Goal: Information Seeking & Learning: Learn about a topic

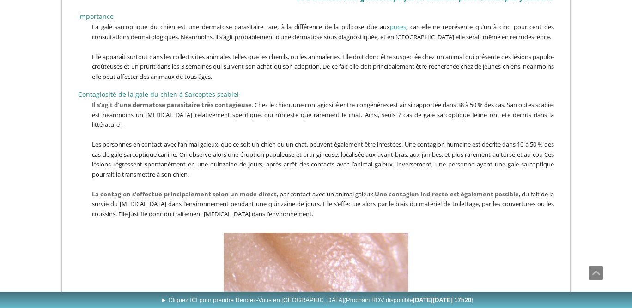
scroll to position [213, 0]
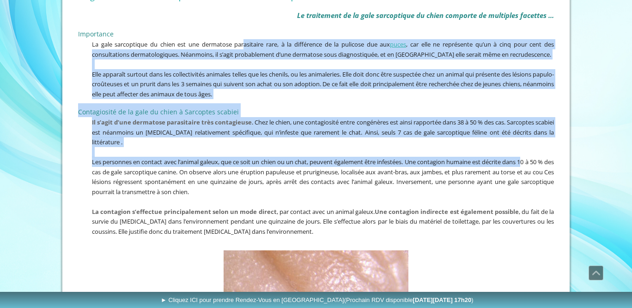
drag, startPoint x: 242, startPoint y: 45, endPoint x: 532, endPoint y: 161, distance: 312.7
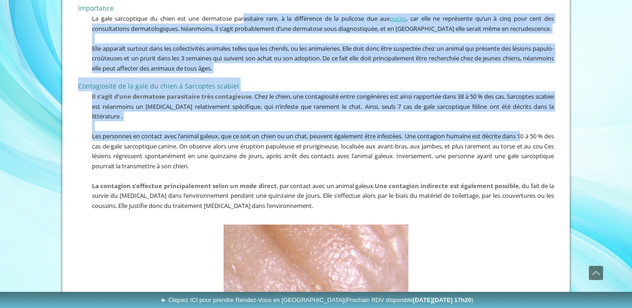
scroll to position [241, 0]
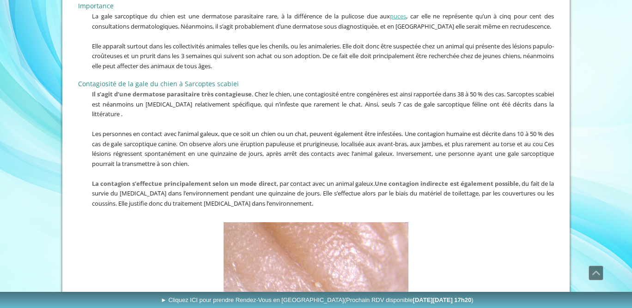
click at [417, 33] on p at bounding box center [316, 36] width 476 height 10
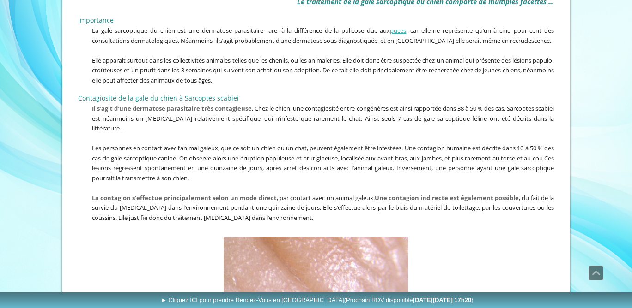
scroll to position [223, 0]
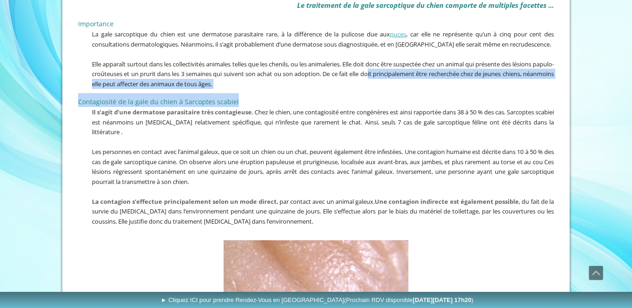
drag, startPoint x: 393, startPoint y: 72, endPoint x: 431, endPoint y: 106, distance: 50.0
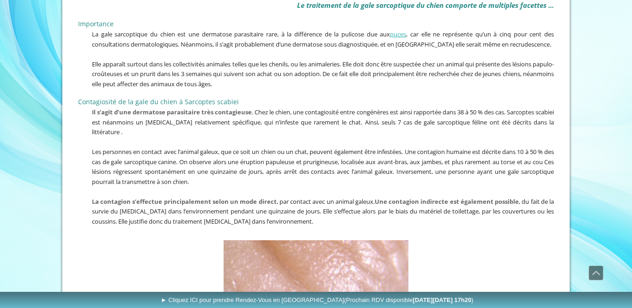
click at [431, 112] on span "Il s’agit d’une dermatose parasitaire très contagieuse . Chez le chien, une con…" at bounding box center [323, 122] width 462 height 28
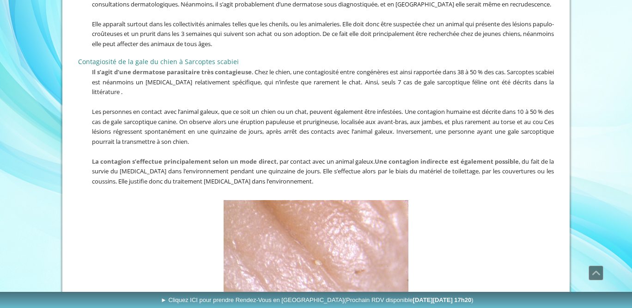
scroll to position [279, 0]
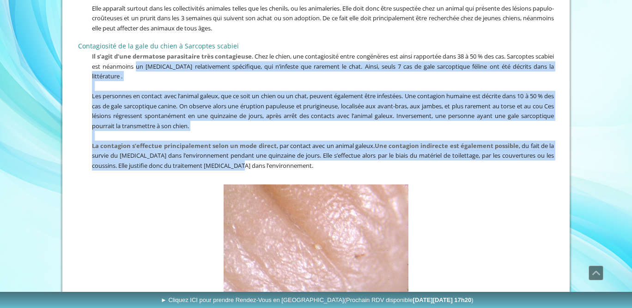
drag, startPoint x: 157, startPoint y: 68, endPoint x: 254, endPoint y: 166, distance: 138.4
click at [254, 166] on div "Contagiosité de la gale du chien à Sarcoptes scabiei Il s’agit d’une dermatose …" at bounding box center [316, 108] width 480 height 147
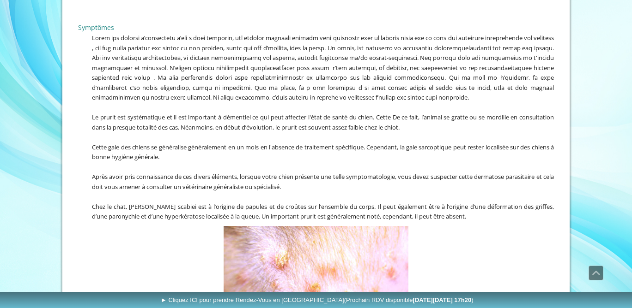
scroll to position [1713, 0]
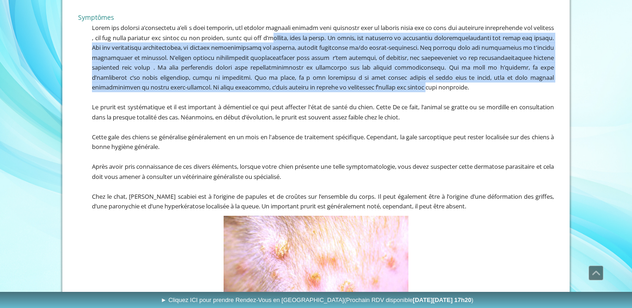
drag, startPoint x: 306, startPoint y: 28, endPoint x: 487, endPoint y: 80, distance: 188.3
click at [460, 81] on span at bounding box center [323, 58] width 462 height 68
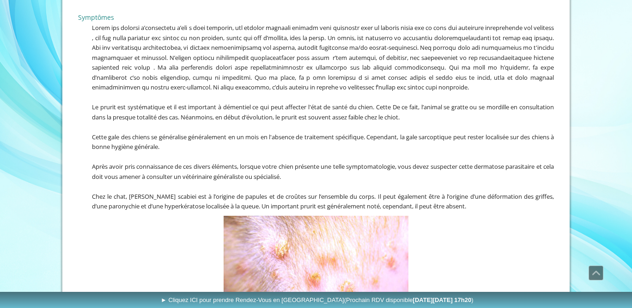
click at [499, 78] on p at bounding box center [316, 58] width 476 height 70
drag, startPoint x: 212, startPoint y: 67, endPoint x: 256, endPoint y: 68, distance: 43.9
click at [251, 67] on span at bounding box center [323, 58] width 462 height 68
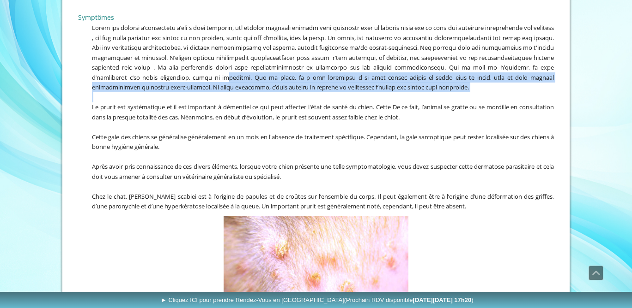
drag, startPoint x: 276, startPoint y: 67, endPoint x: 353, endPoint y: 86, distance: 79.3
click at [353, 86] on div "Symptômes Le prurit est systématique et il est important à démentiel ce qui peu…" at bounding box center [316, 105] width 480 height 217
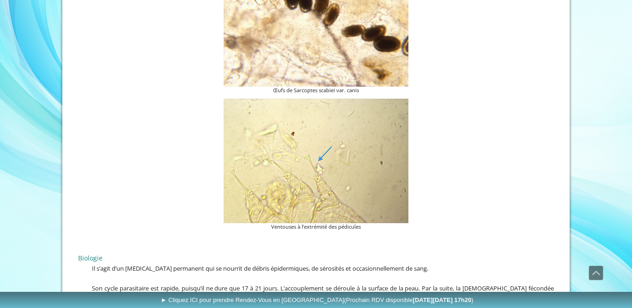
scroll to position [1290, 0]
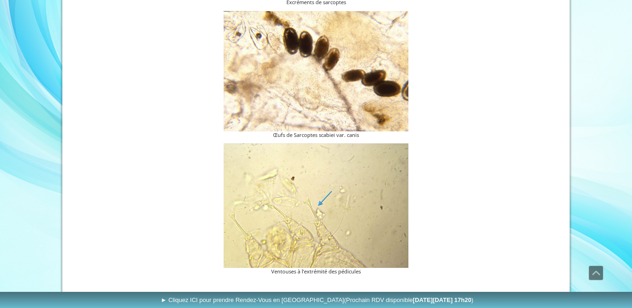
click at [135, 75] on figure "Œufs de Sarcoptes scabiei var. canis" at bounding box center [316, 75] width 476 height 128
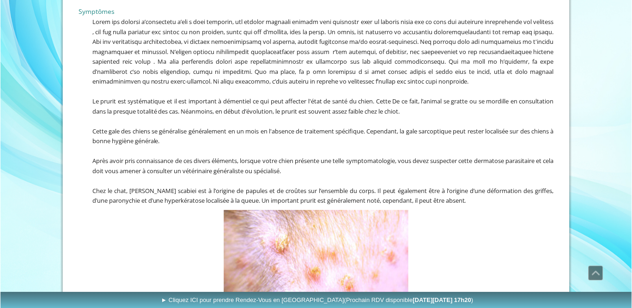
scroll to position [1717, 0]
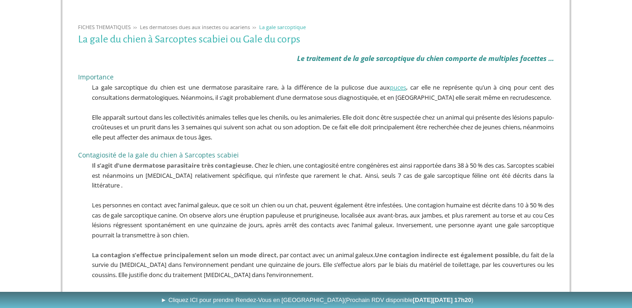
scroll to position [278, 0]
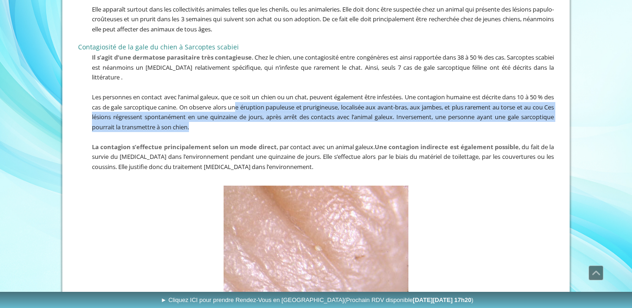
drag, startPoint x: 251, startPoint y: 103, endPoint x: 288, endPoint y: 124, distance: 42.4
click at [288, 124] on p "Les personnes en contact avec l’animal galeux, que ce soit un chien ou un chat,…" at bounding box center [316, 112] width 476 height 40
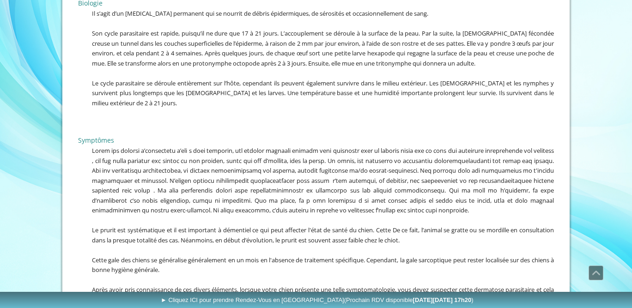
scroll to position [1594, 0]
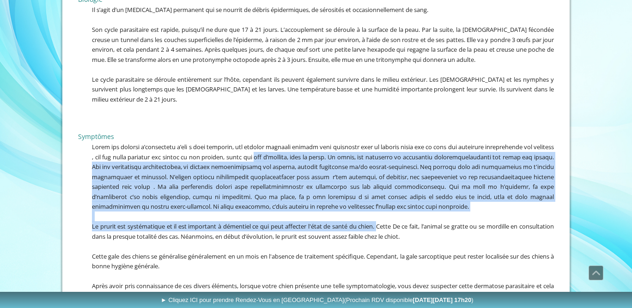
drag, startPoint x: 291, startPoint y: 151, endPoint x: 400, endPoint y: 214, distance: 125.6
click at [399, 214] on div "Symptômes Le prurit est systématique et il est important à démentiel ce qui peu…" at bounding box center [316, 224] width 480 height 217
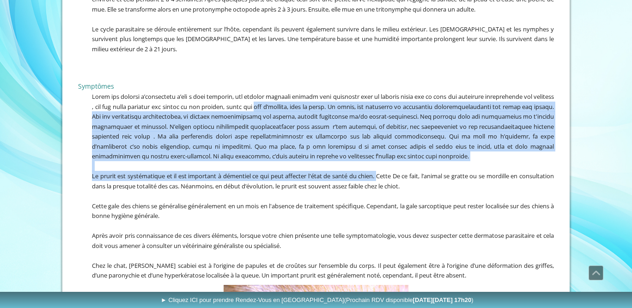
scroll to position [1654, 0]
